Goal: Navigation & Orientation: Find specific page/section

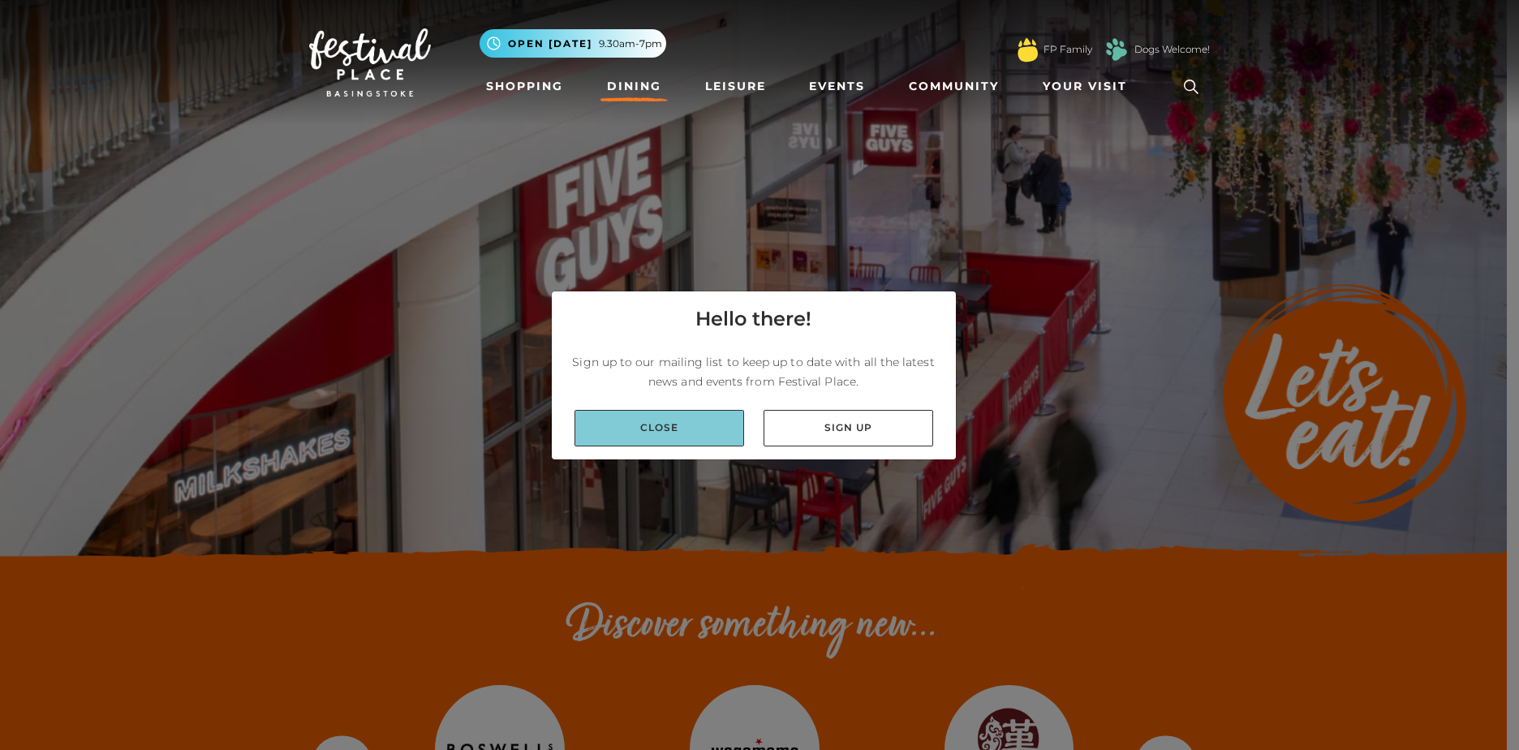
click at [669, 428] on link "Close" at bounding box center [659, 428] width 170 height 37
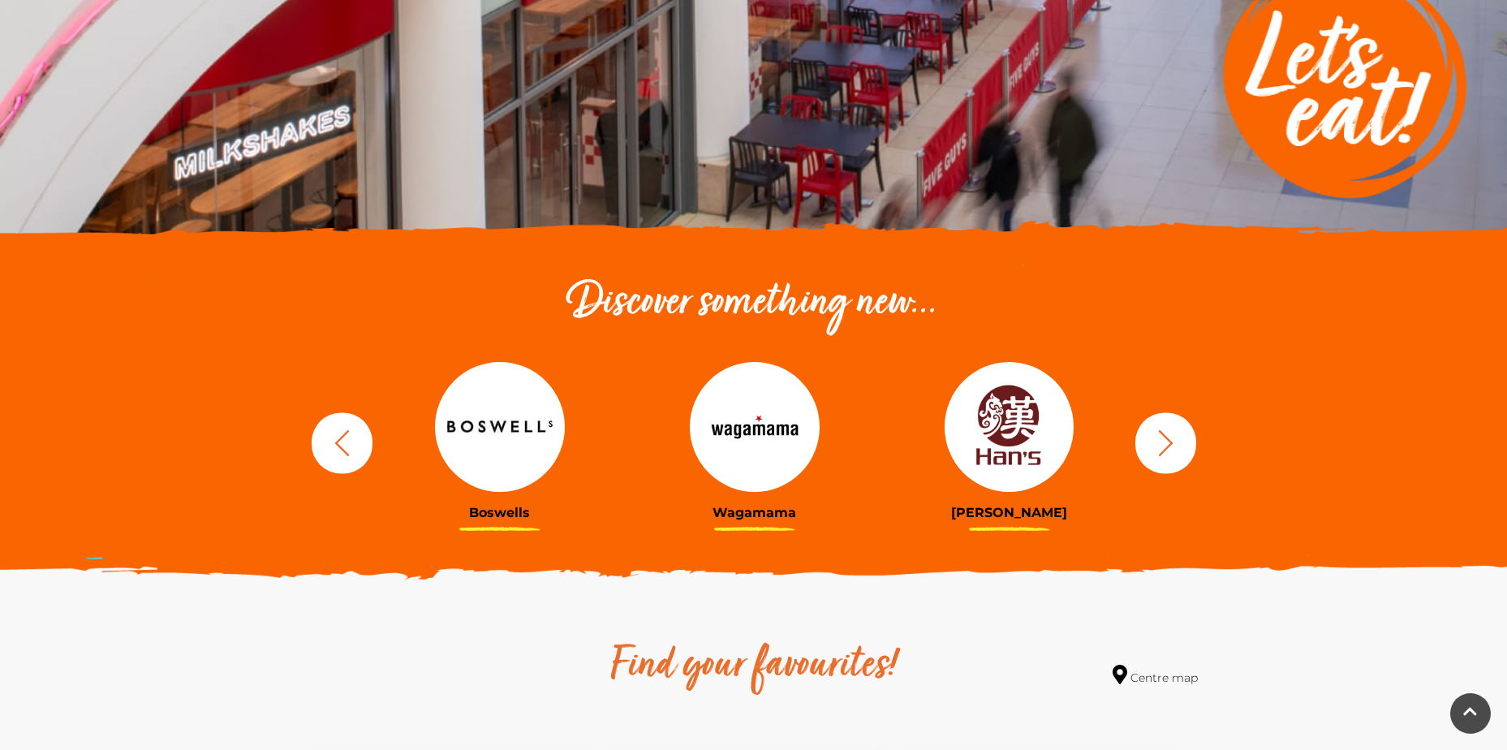
scroll to position [325, 0]
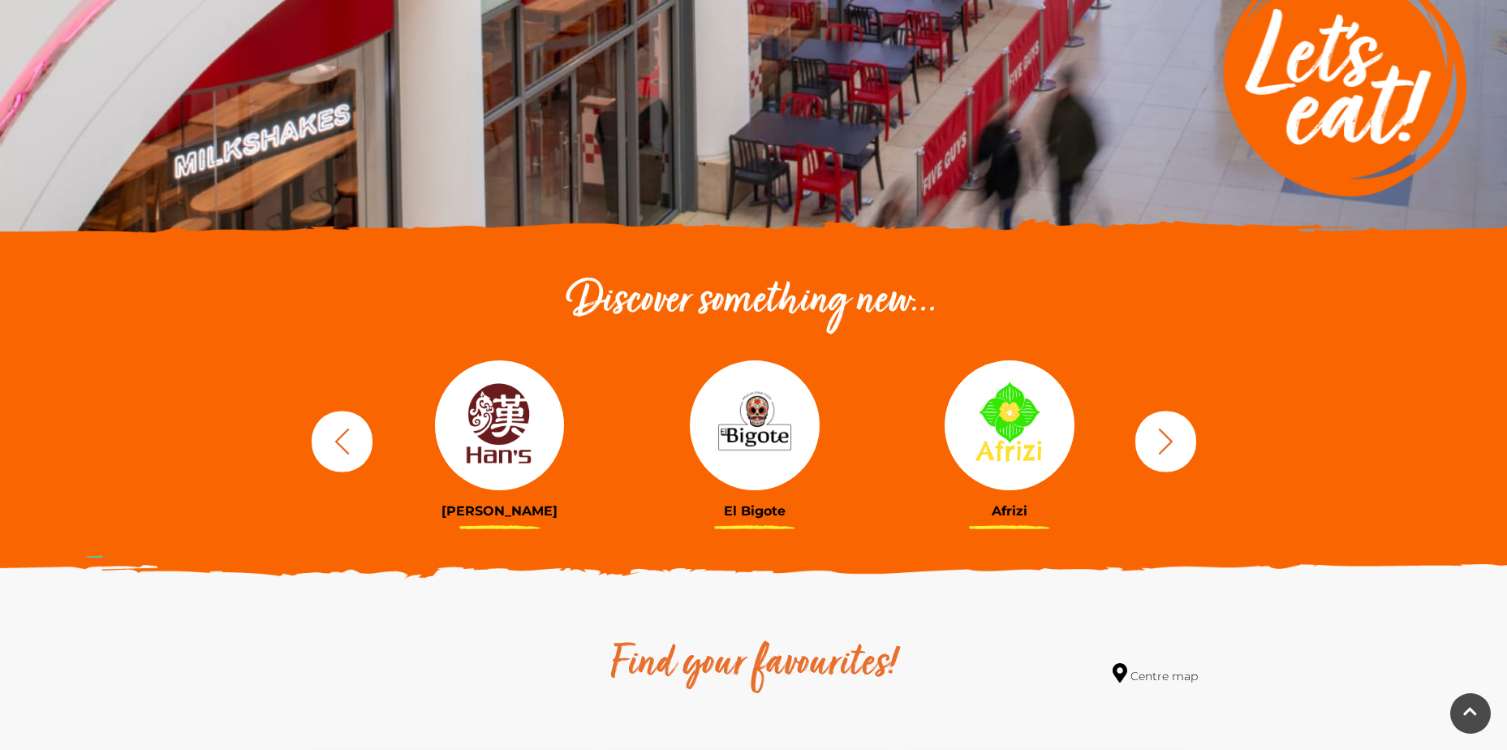
click at [1166, 438] on icon "button" at bounding box center [1165, 441] width 30 height 30
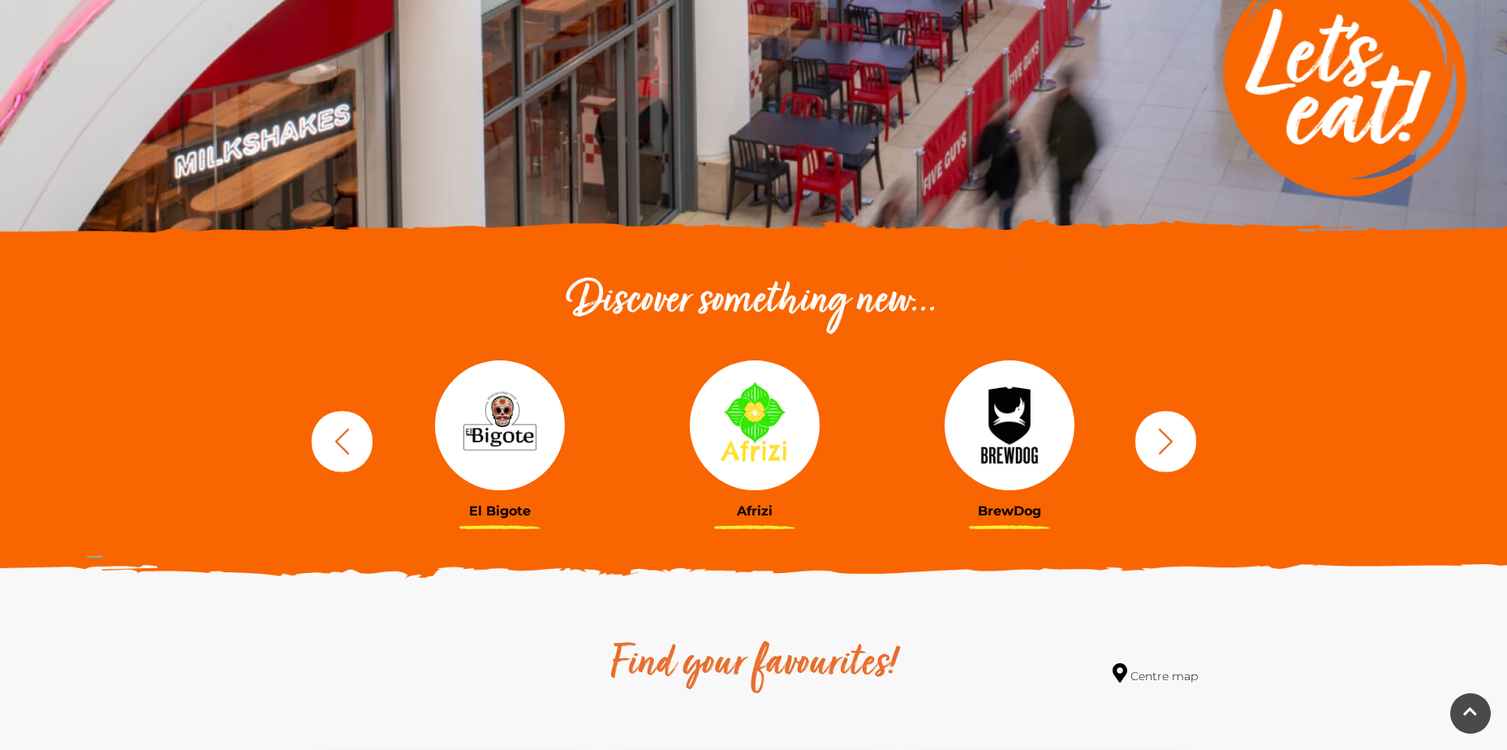
click at [1166, 438] on icon "button" at bounding box center [1165, 441] width 30 height 30
click at [1167, 438] on icon "button" at bounding box center [1165, 441] width 30 height 30
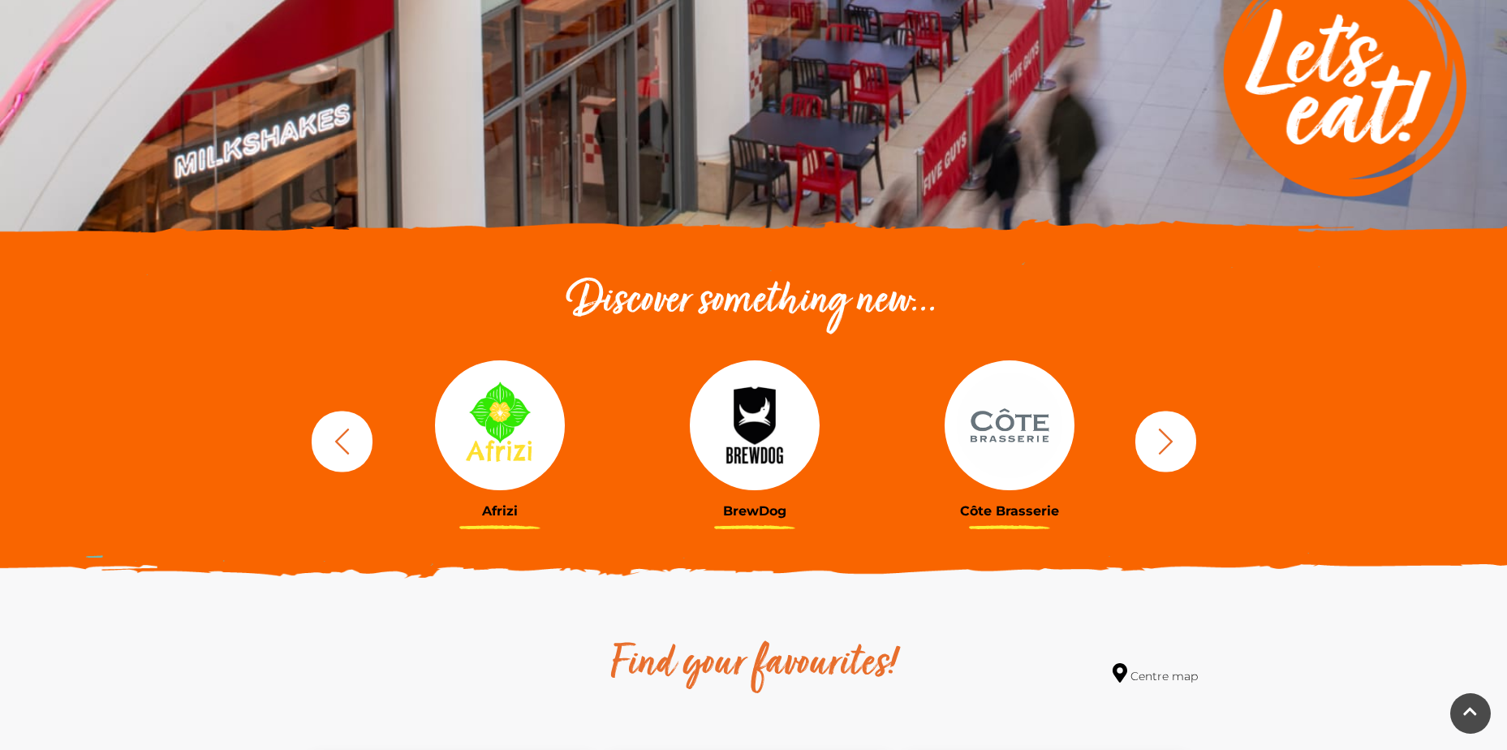
click at [1167, 437] on icon "button" at bounding box center [1165, 441] width 15 height 26
click at [1160, 445] on icon "button" at bounding box center [1165, 441] width 30 height 30
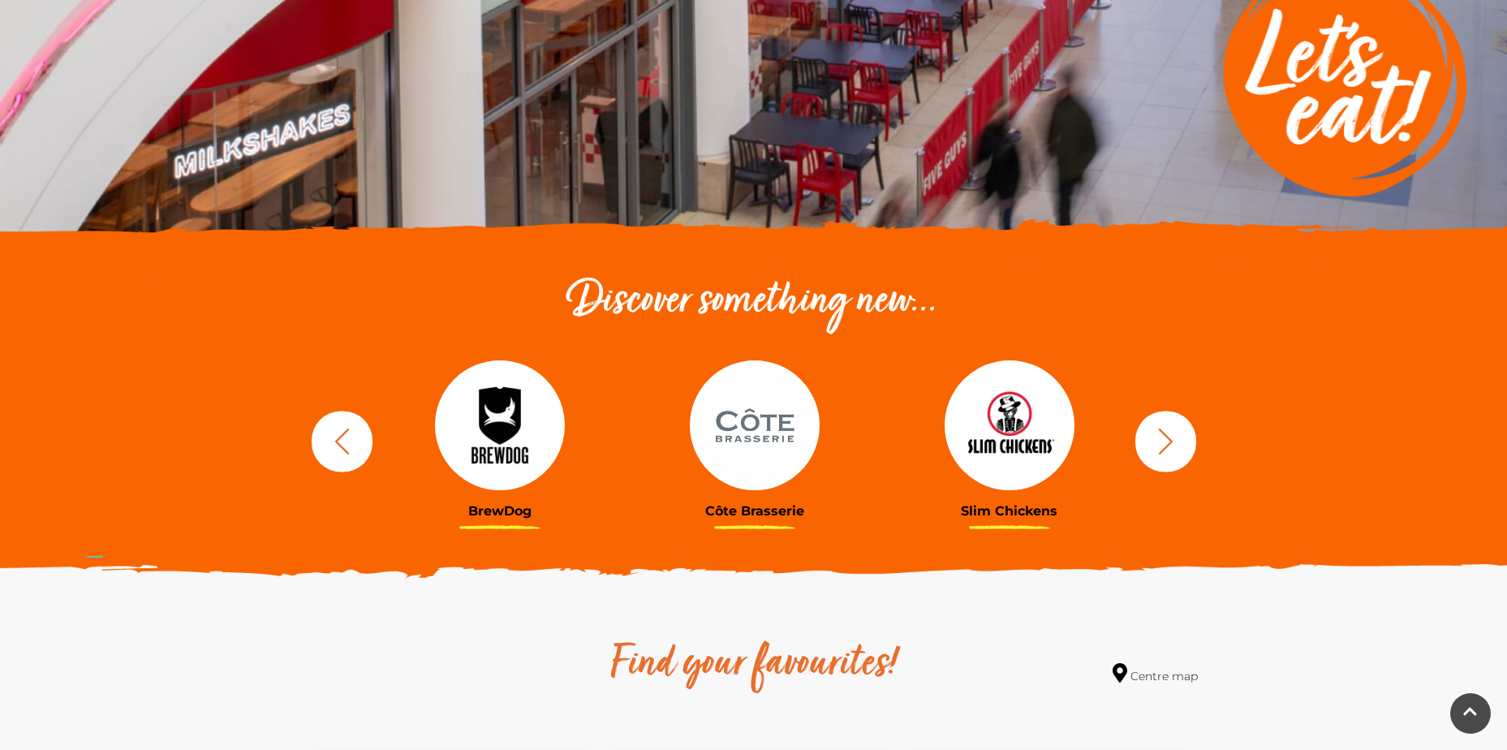
click at [1160, 445] on icon "button" at bounding box center [1165, 441] width 30 height 30
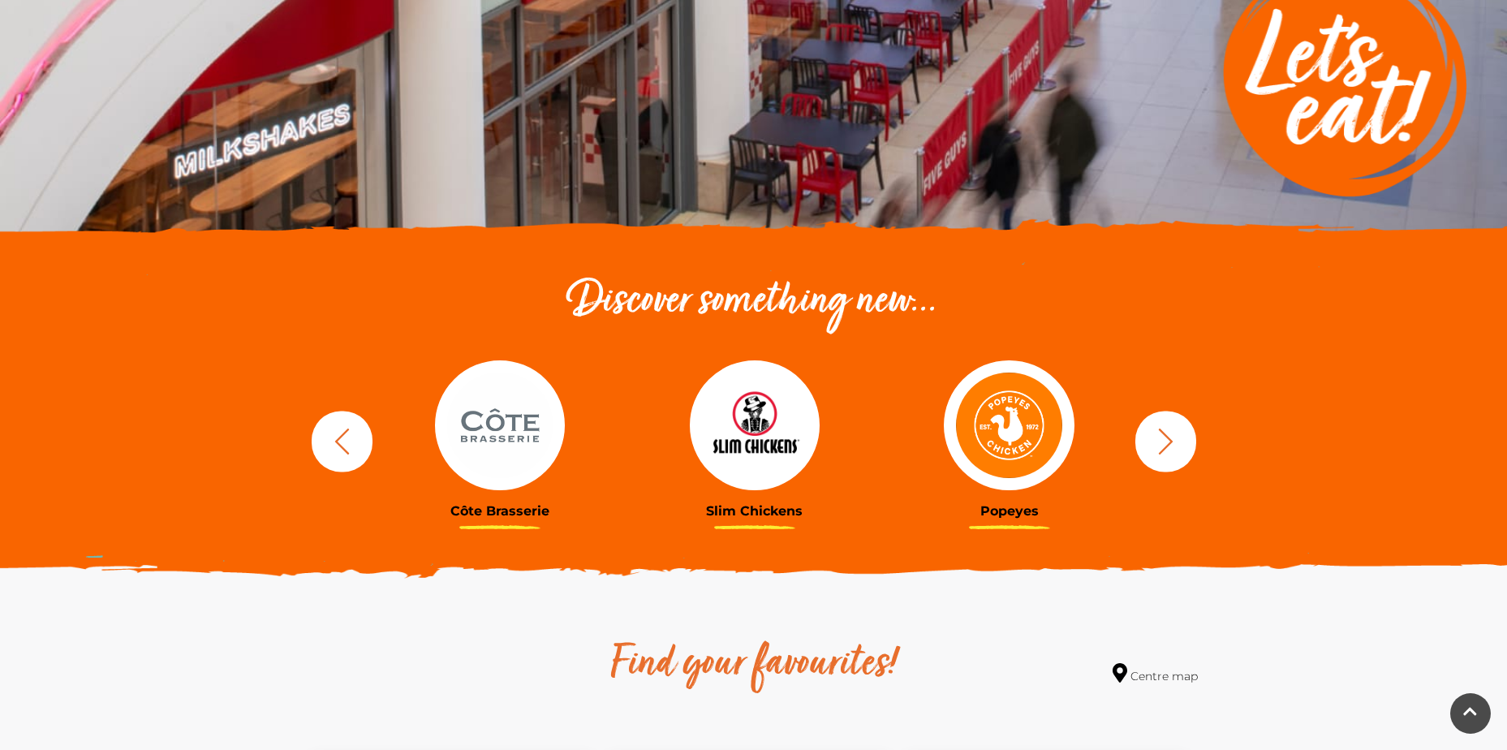
click at [1165, 439] on icon "button" at bounding box center [1165, 441] width 30 height 30
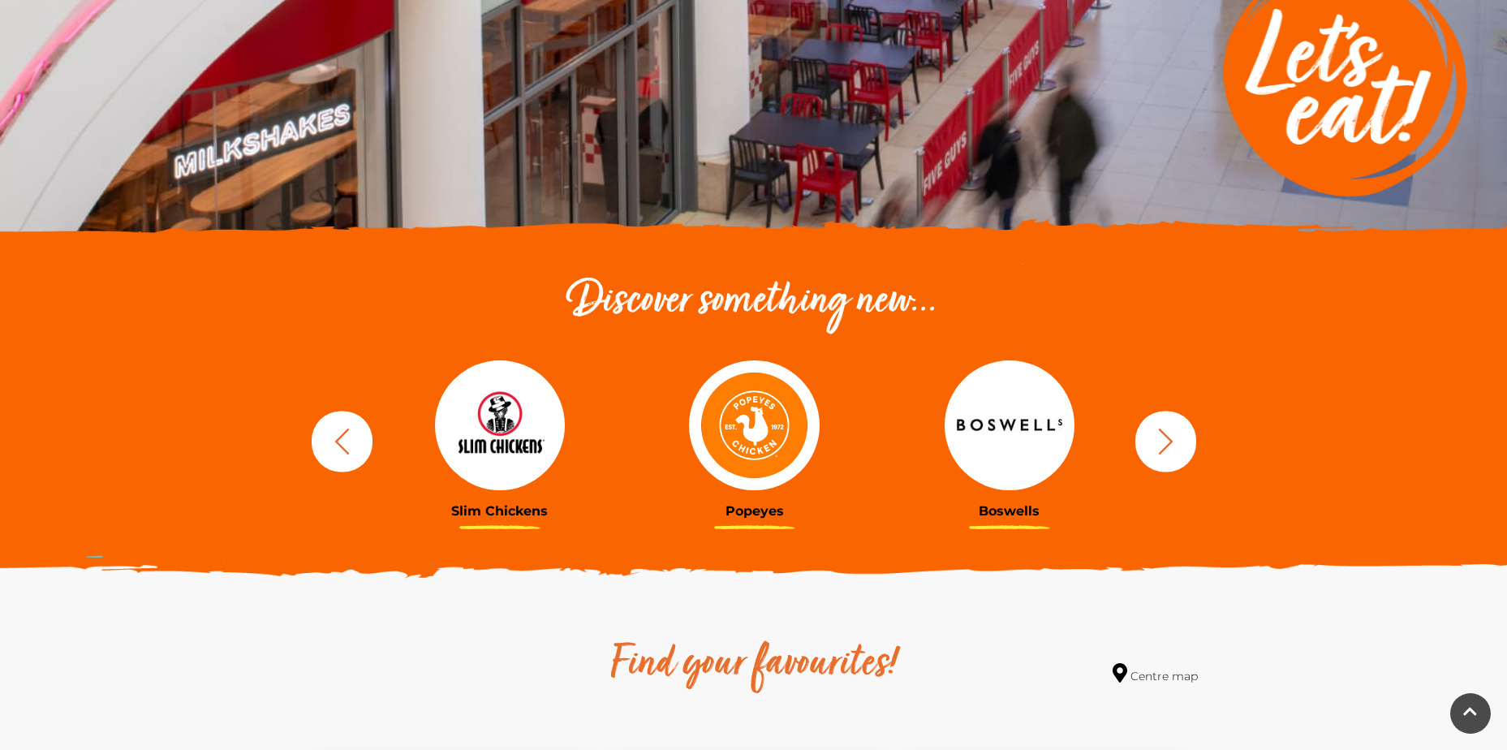
click at [1165, 439] on icon "button" at bounding box center [1165, 441] width 30 height 30
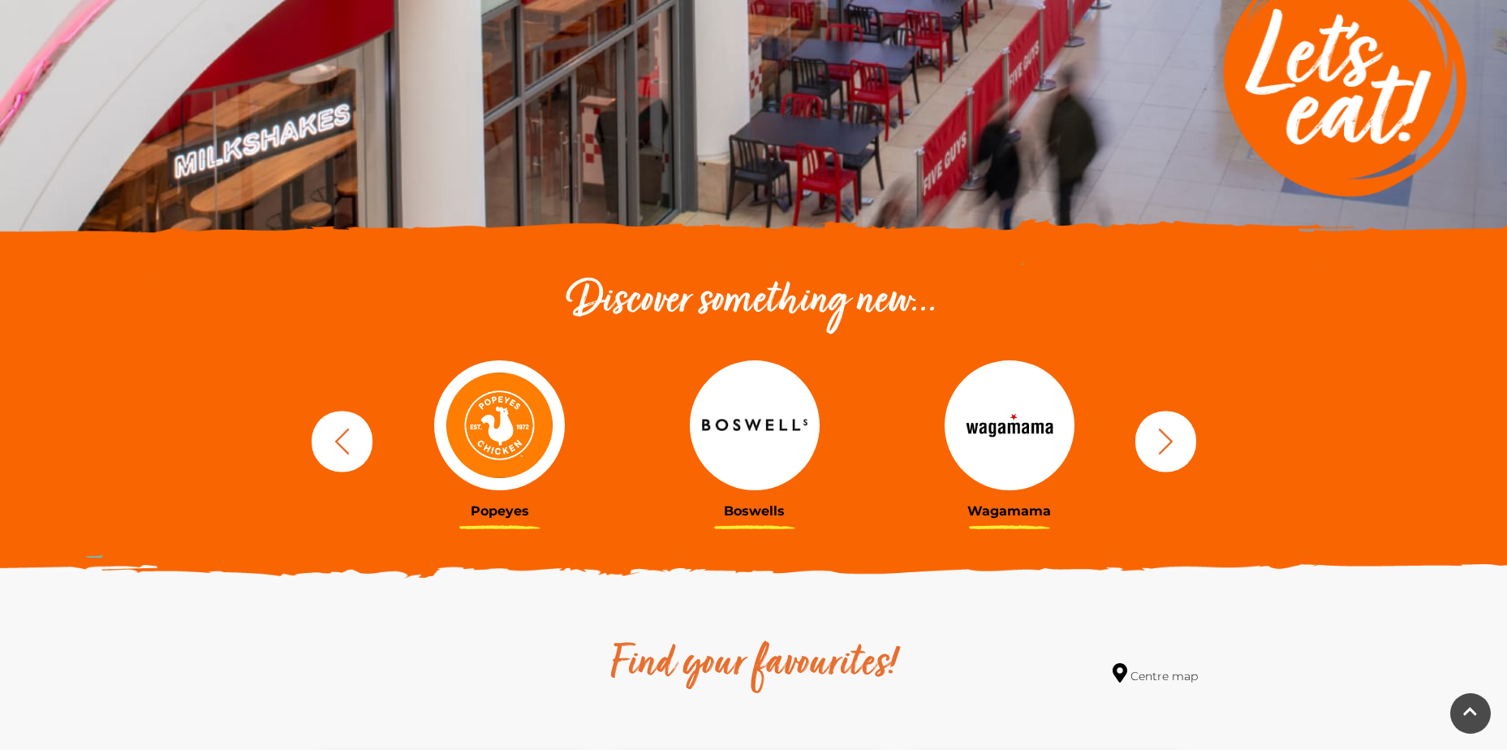
click at [1165, 439] on icon "button" at bounding box center [1165, 441] width 30 height 30
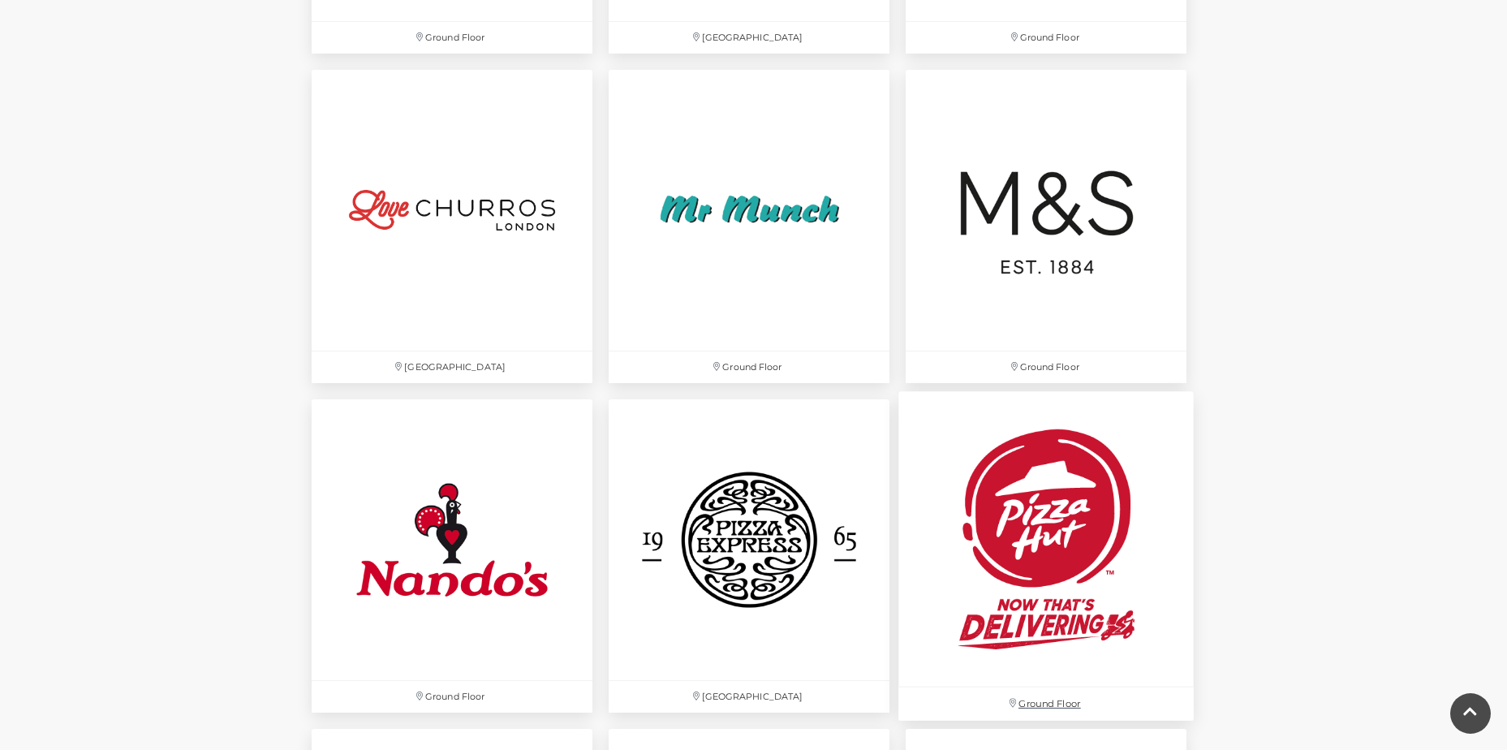
scroll to position [4057, 0]
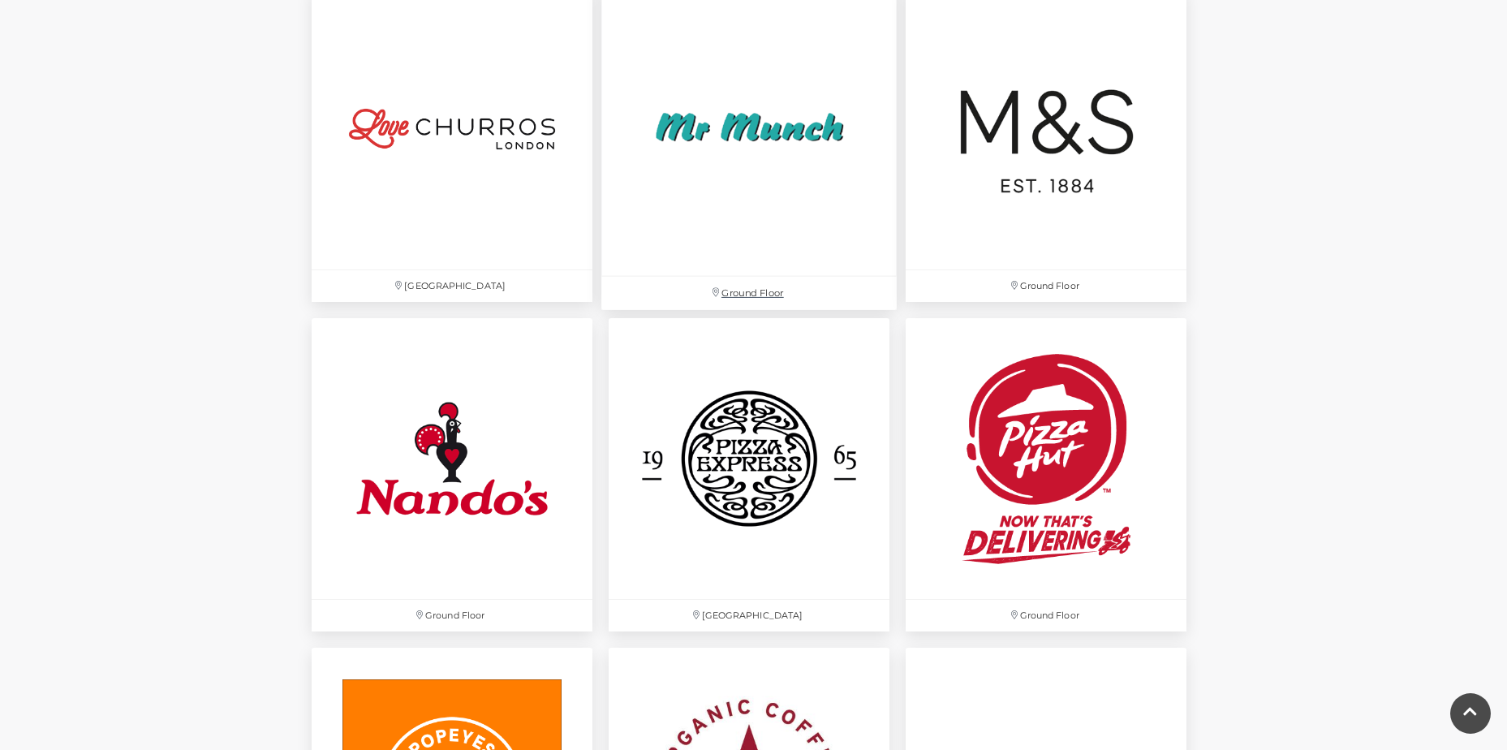
click at [799, 113] on img at bounding box center [748, 128] width 295 height 295
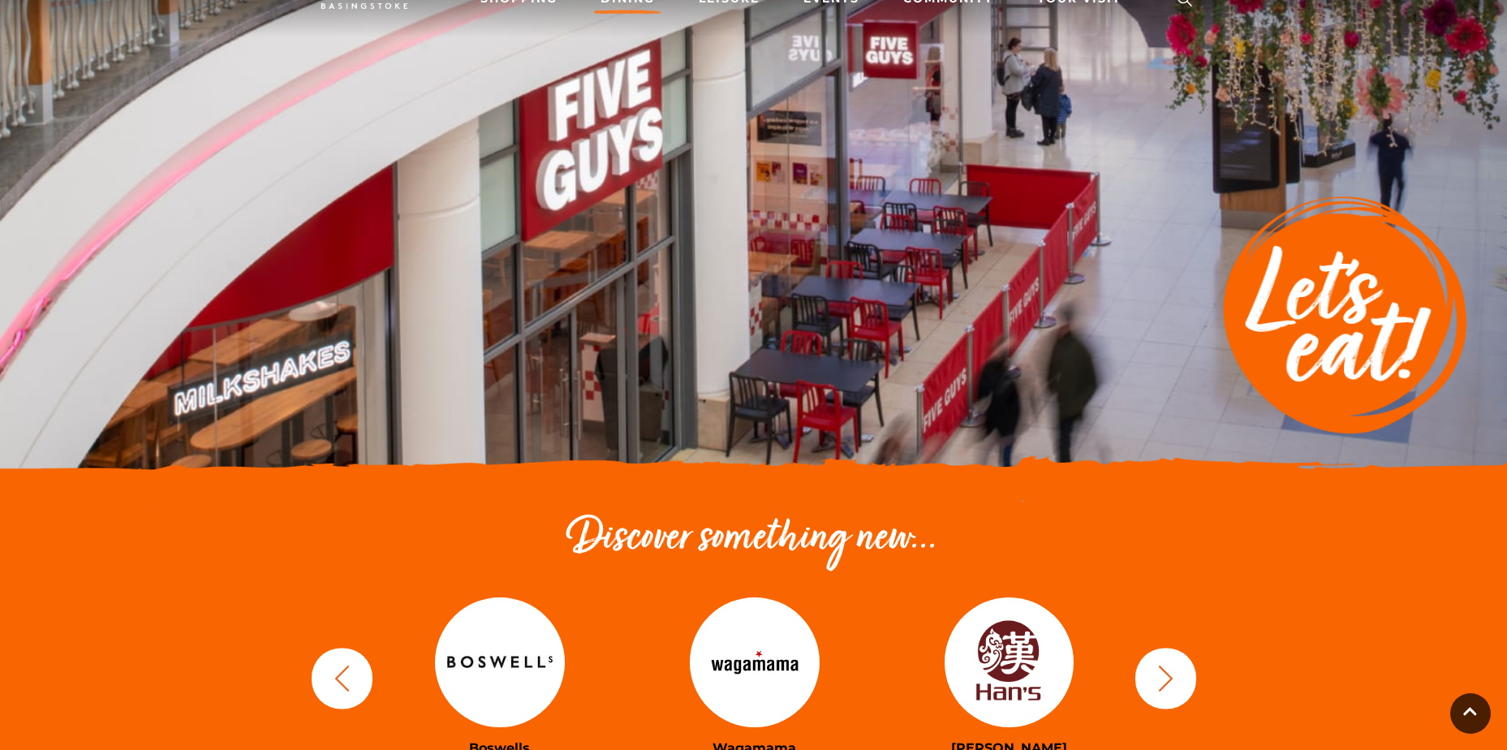
scroll to position [0, 0]
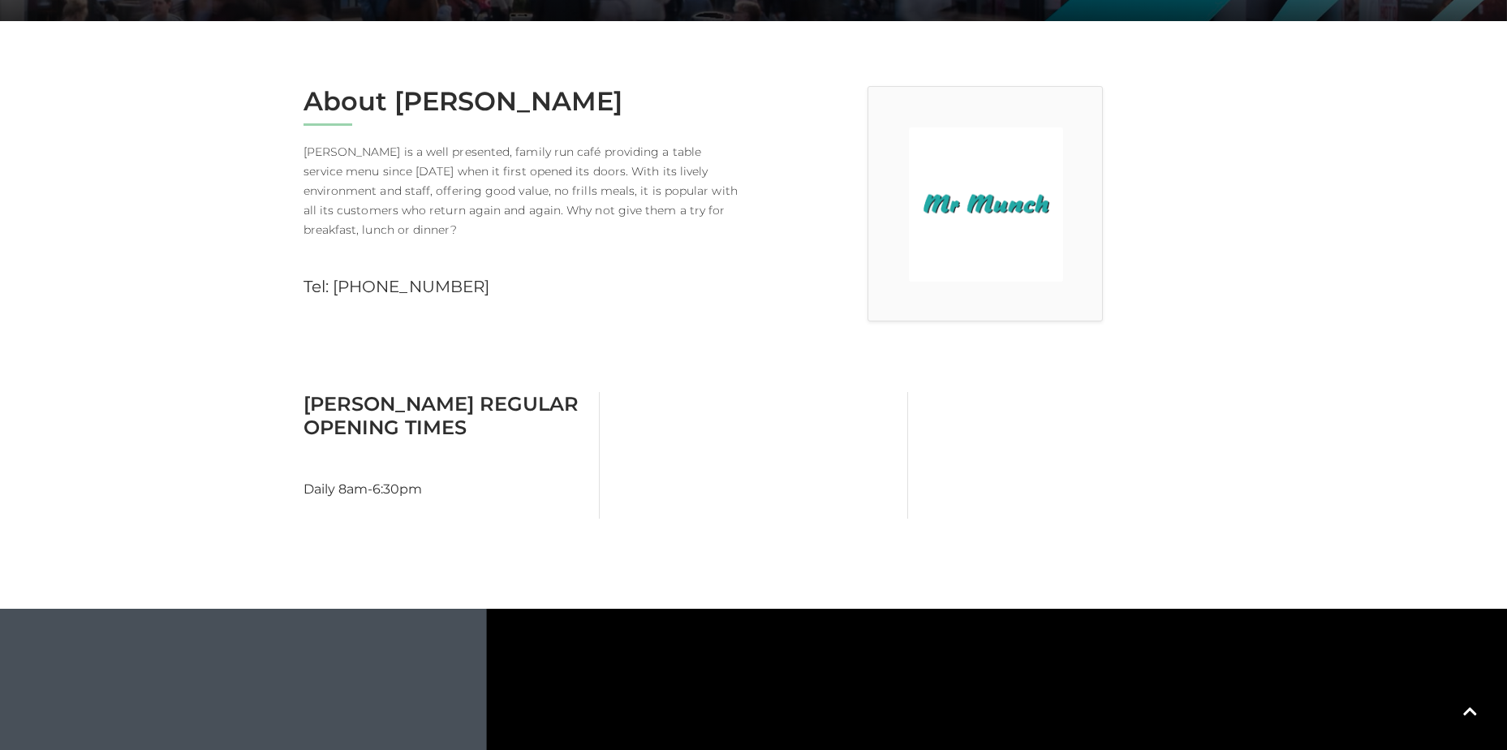
scroll to position [243, 0]
